Goal: Transaction & Acquisition: Download file/media

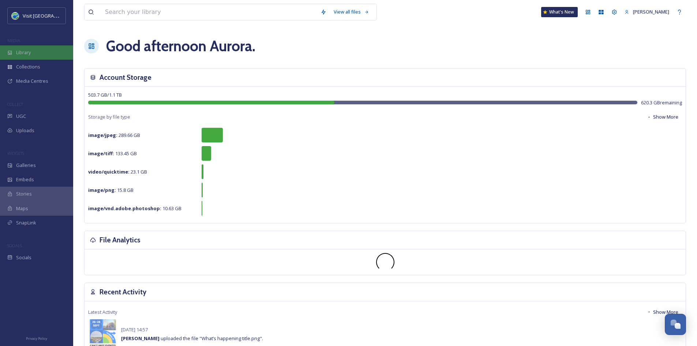
click at [38, 50] on div "Library" at bounding box center [36, 52] width 73 height 14
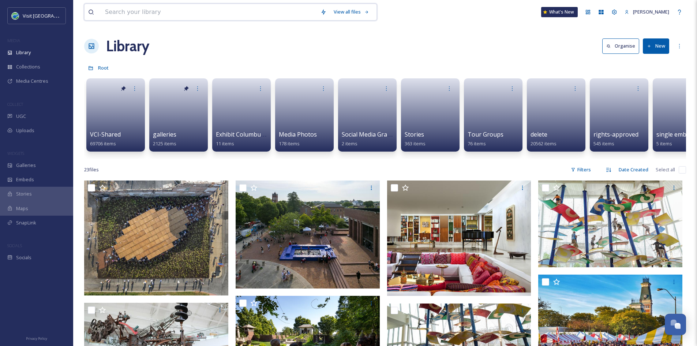
click at [153, 12] on input at bounding box center [209, 12] width 216 height 16
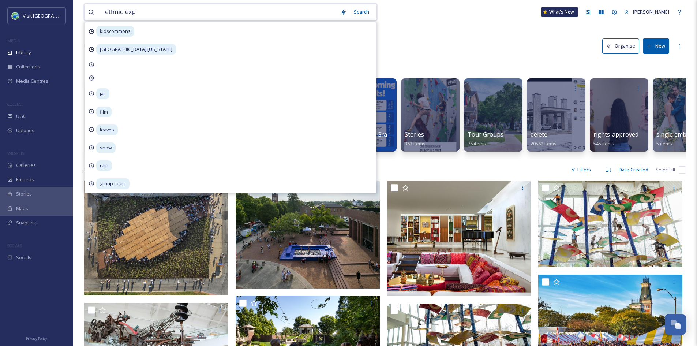
type input "ethnic expo"
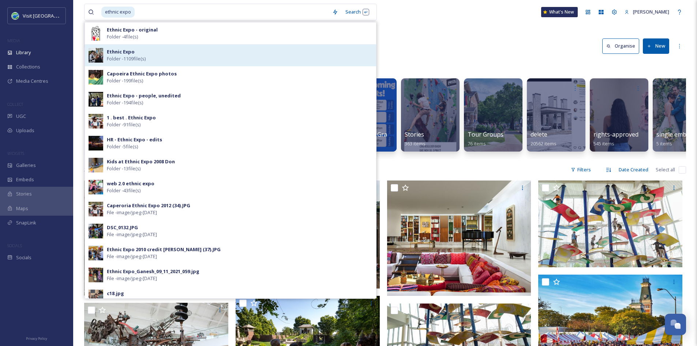
click at [139, 49] on div "Ethnic Expo Folder - 1109 file(s)" at bounding box center [240, 55] width 266 height 14
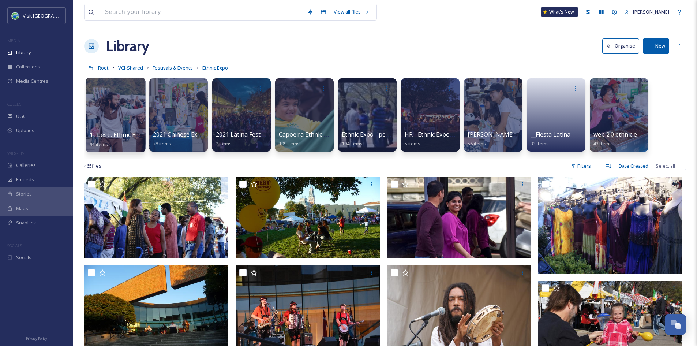
click at [127, 118] on div at bounding box center [116, 115] width 60 height 75
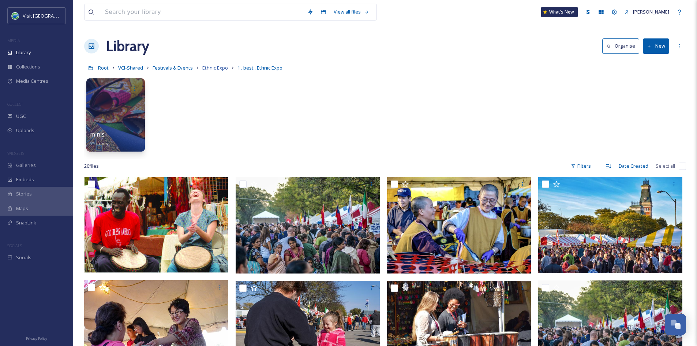
click at [213, 66] on span "Ethnic Expo" at bounding box center [215, 67] width 26 height 7
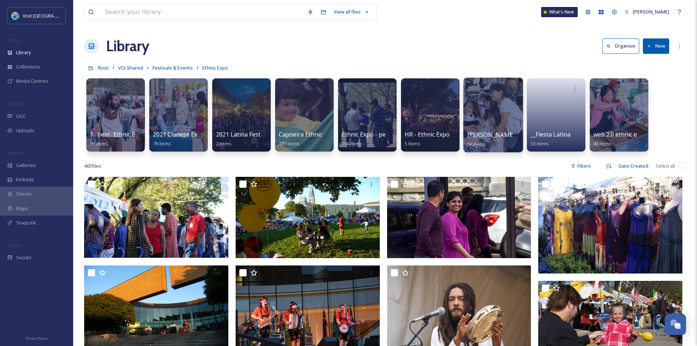
click at [494, 126] on div at bounding box center [493, 115] width 60 height 75
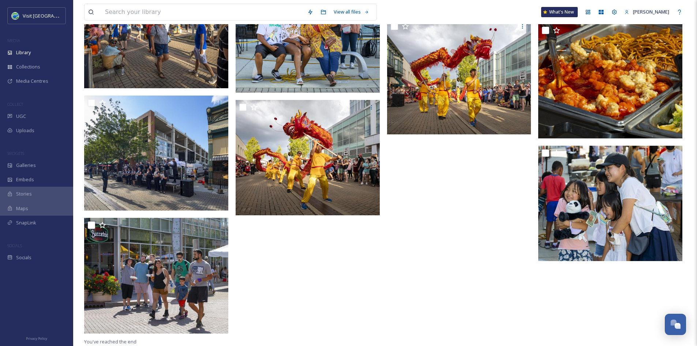
scroll to position [1919, 0]
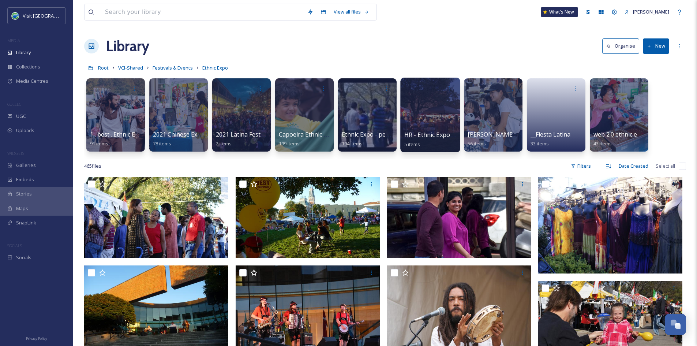
click at [443, 126] on div at bounding box center [430, 115] width 60 height 75
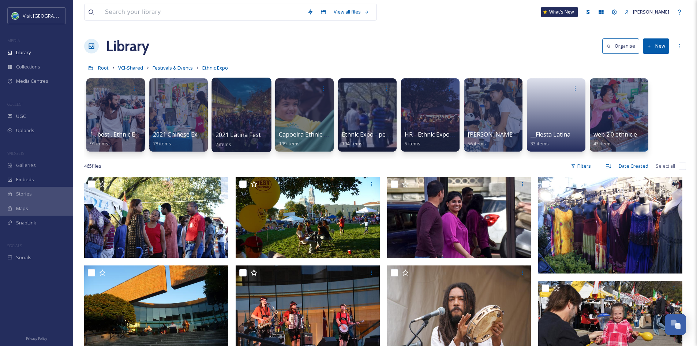
click at [265, 121] on div at bounding box center [242, 115] width 60 height 75
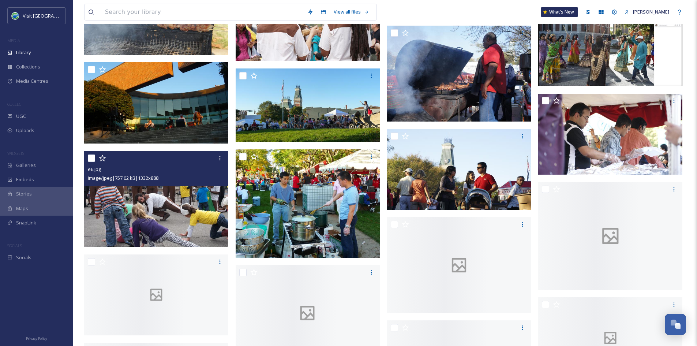
scroll to position [2807, 0]
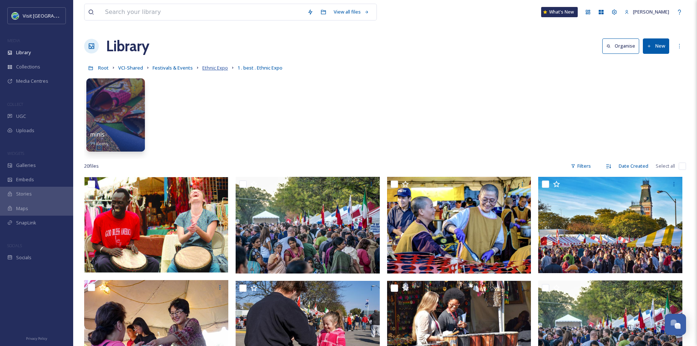
click at [216, 68] on span "Ethnic Expo" at bounding box center [215, 67] width 26 height 7
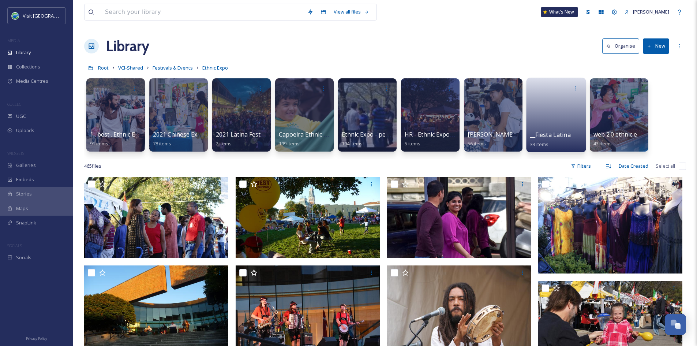
click at [536, 143] on span "33 items" at bounding box center [539, 144] width 19 height 7
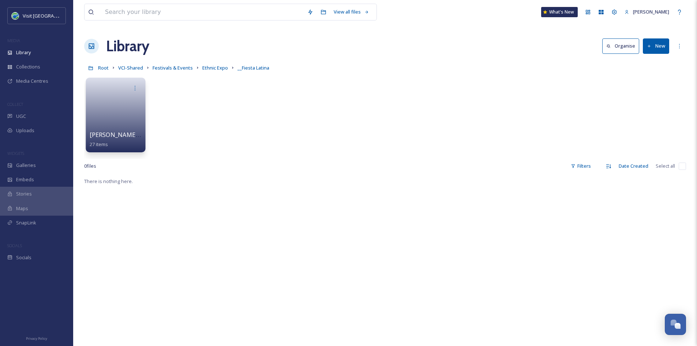
click at [116, 122] on link at bounding box center [116, 113] width 52 height 36
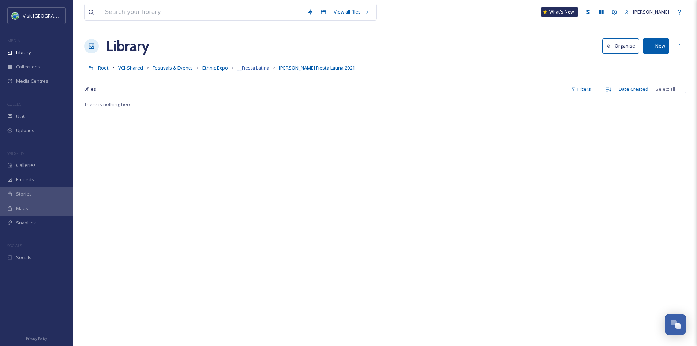
click at [258, 68] on span "__Fiesta Latina" at bounding box center [254, 67] width 32 height 7
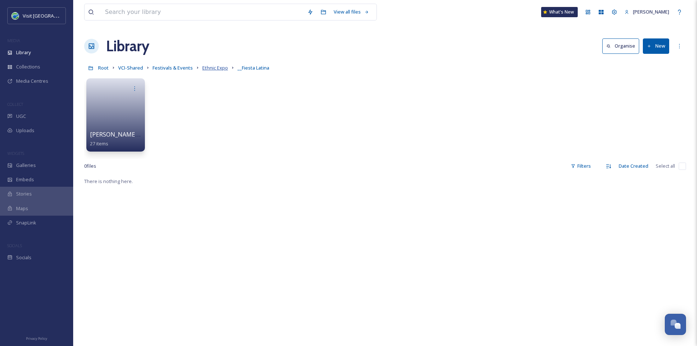
click at [213, 68] on span "Ethnic Expo" at bounding box center [215, 67] width 26 height 7
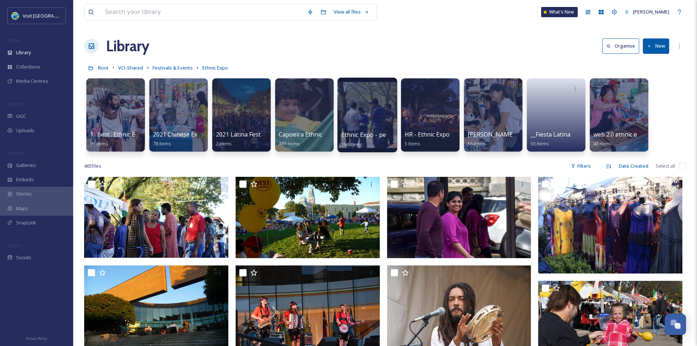
click at [366, 134] on span "Ethnic Expo - people, unedited" at bounding box center [383, 135] width 85 height 8
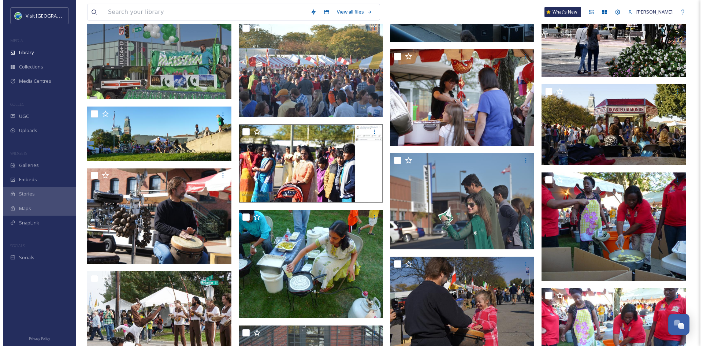
scroll to position [746, 0]
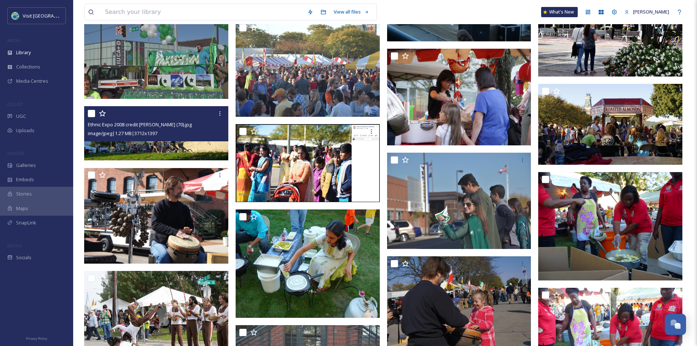
click at [190, 149] on img at bounding box center [156, 133] width 144 height 54
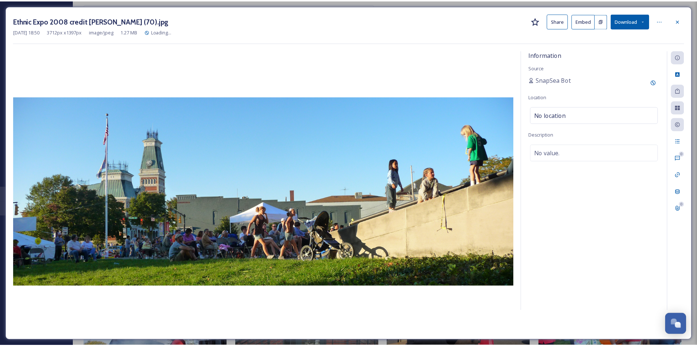
scroll to position [751, 0]
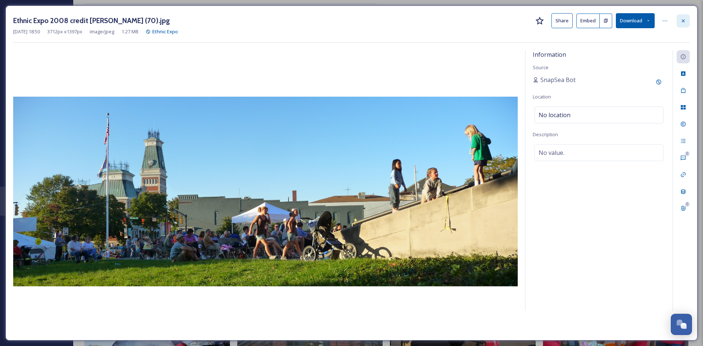
click at [684, 23] on icon at bounding box center [683, 21] width 6 height 6
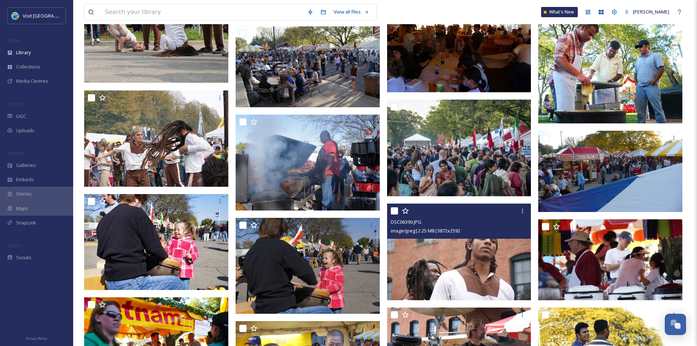
scroll to position [1239, 0]
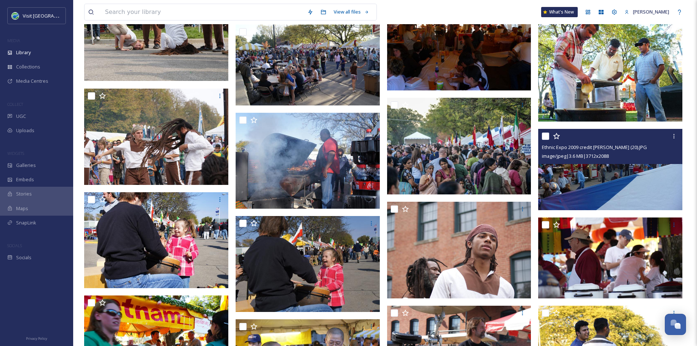
click at [585, 177] on img at bounding box center [610, 169] width 144 height 81
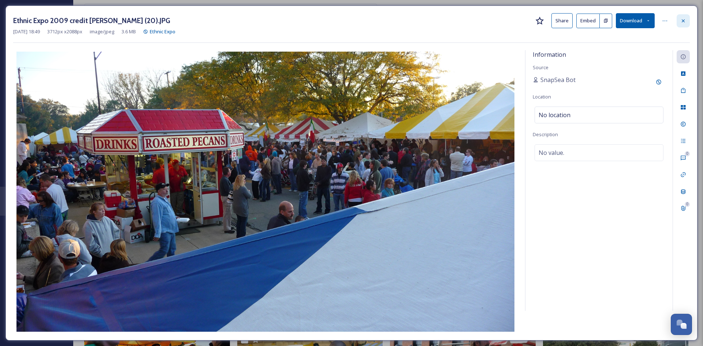
click at [681, 21] on icon at bounding box center [683, 21] width 6 height 6
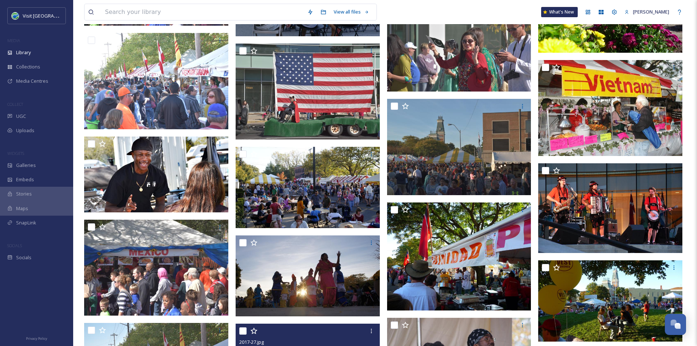
scroll to position [3316, 0]
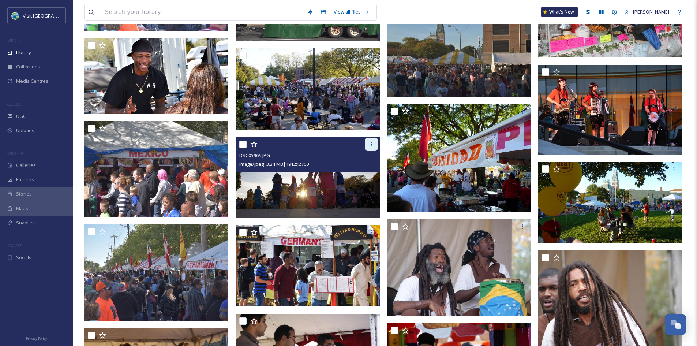
click at [369, 143] on icon at bounding box center [372, 144] width 6 height 6
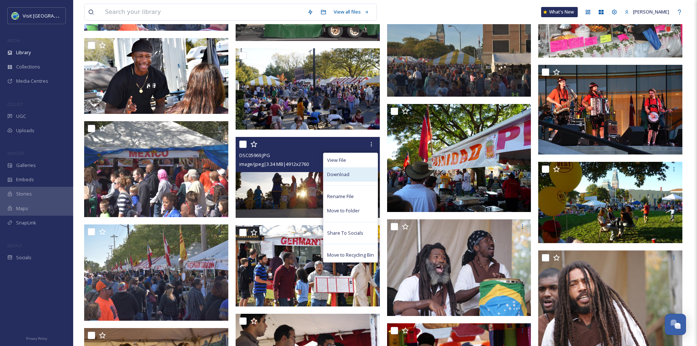
click at [346, 175] on span "Download" at bounding box center [338, 174] width 22 height 7
